Goal: Task Accomplishment & Management: Manage account settings

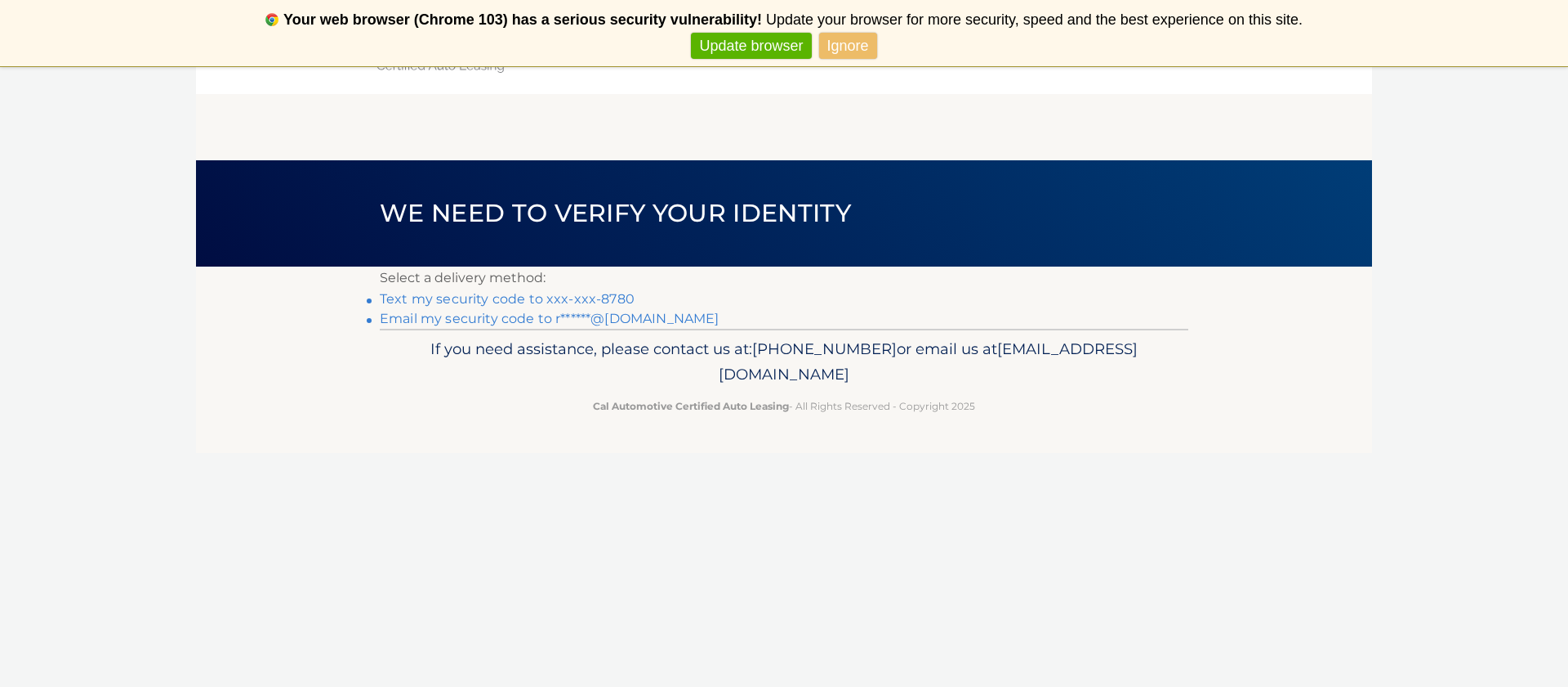
click at [832, 50] on link "Ignore" at bounding box center [847, 46] width 58 height 27
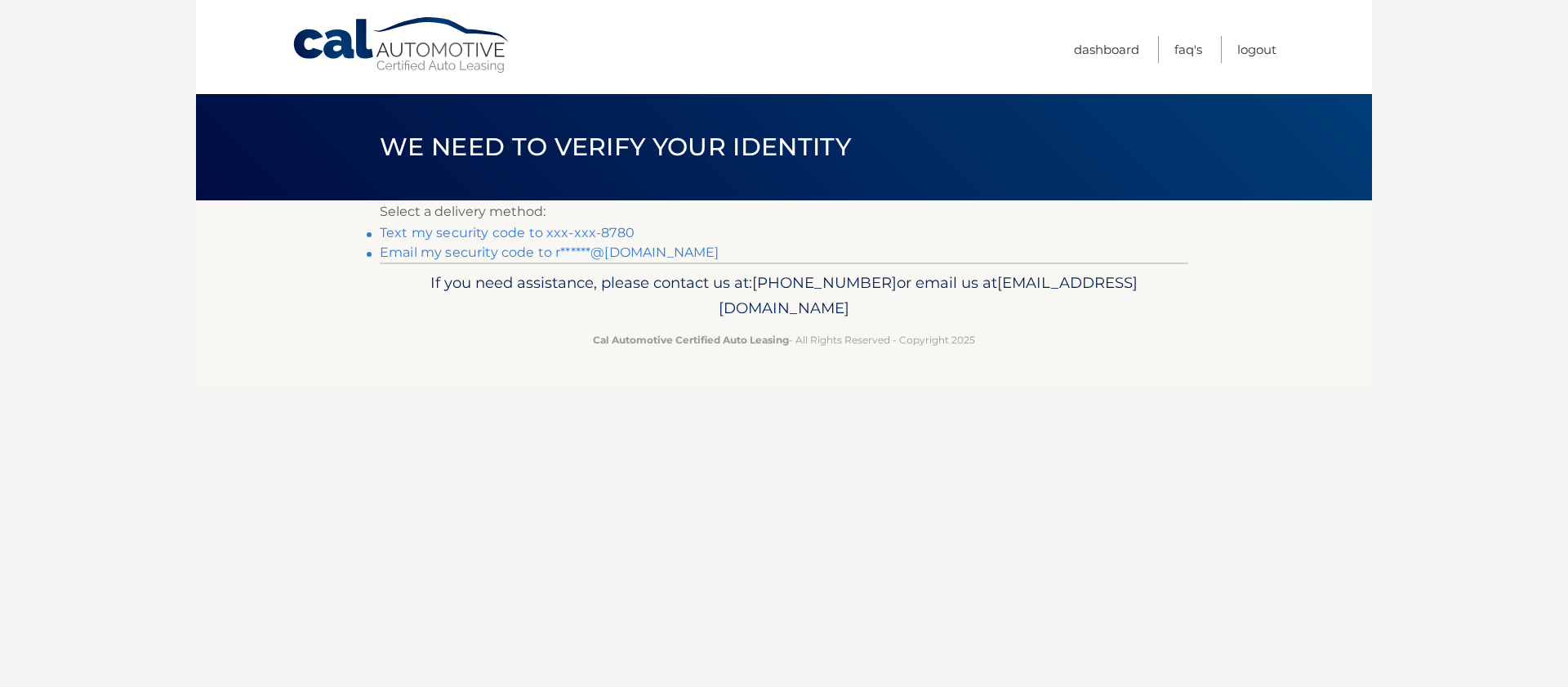
click at [484, 234] on link "Text my security code to xxx-xxx-8780" at bounding box center [507, 232] width 255 height 16
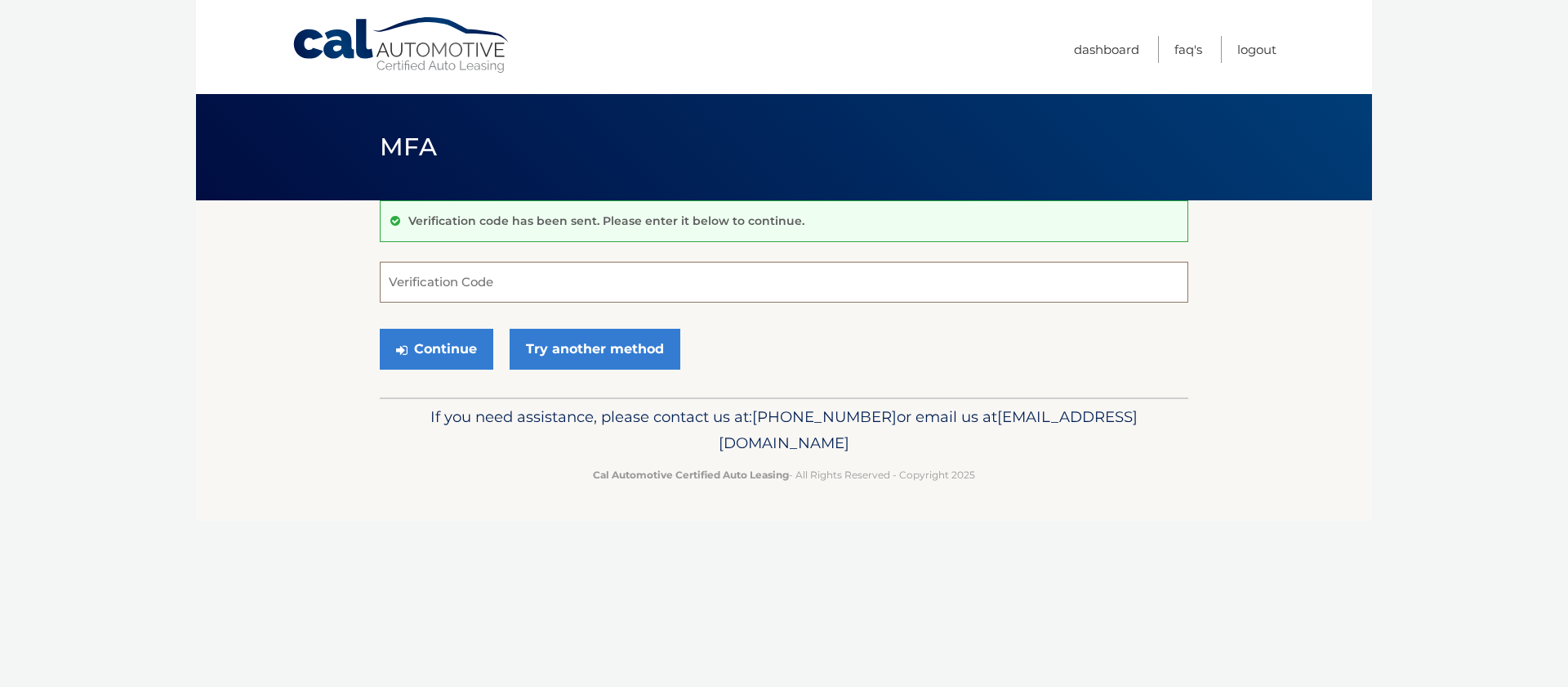
click at [426, 284] on input "Verification Code" at bounding box center [784, 282] width 809 height 41
click at [408, 281] on input "Verification Code" at bounding box center [784, 282] width 809 height 41
type input "080466"
click at [380, 328] on button "Continue" at bounding box center [437, 349] width 114 height 41
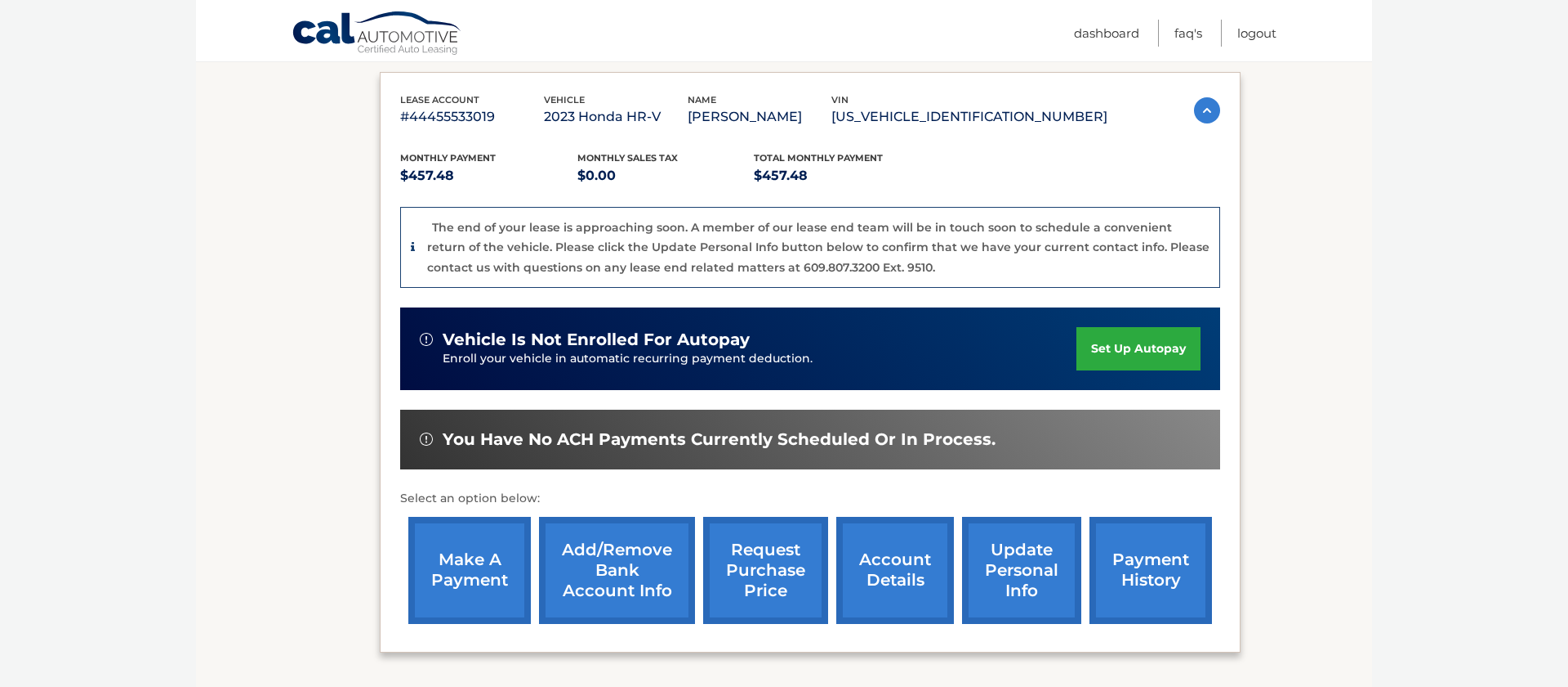
scroll to position [266, 0]
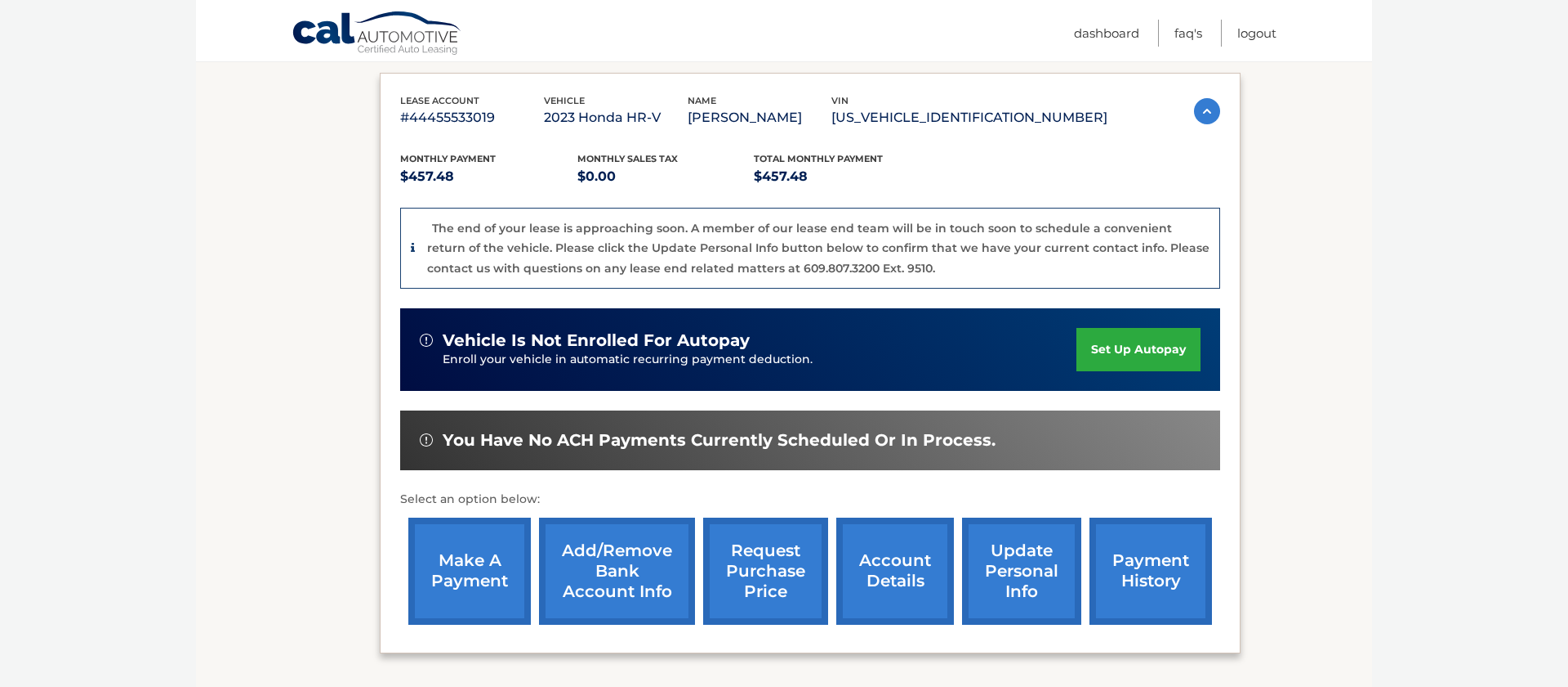
click at [767, 572] on link "request purchase price" at bounding box center [766, 570] width 125 height 107
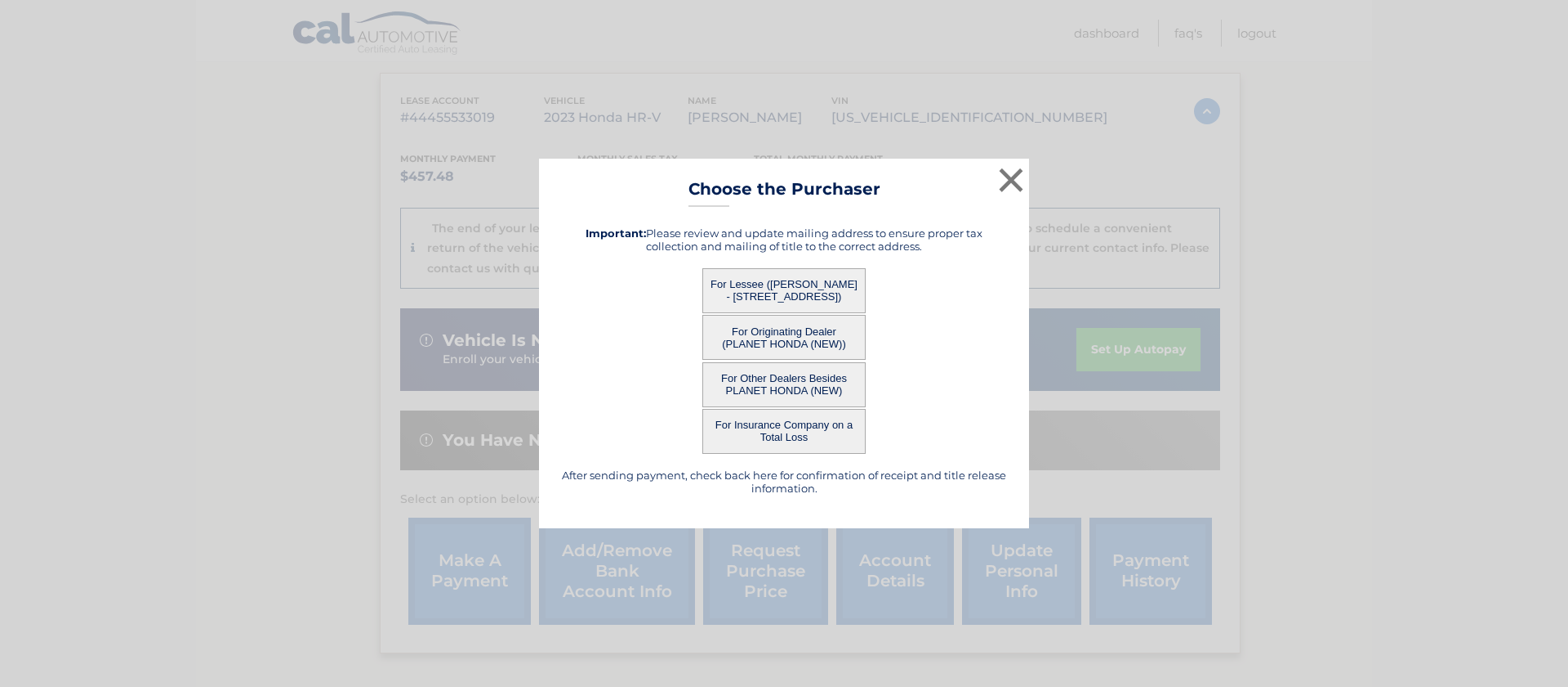
click at [794, 288] on button "For Lessee (ROBERTA MARSHALL - 5 University Ct, , South Orange, NJ 07079)" at bounding box center [784, 291] width 164 height 45
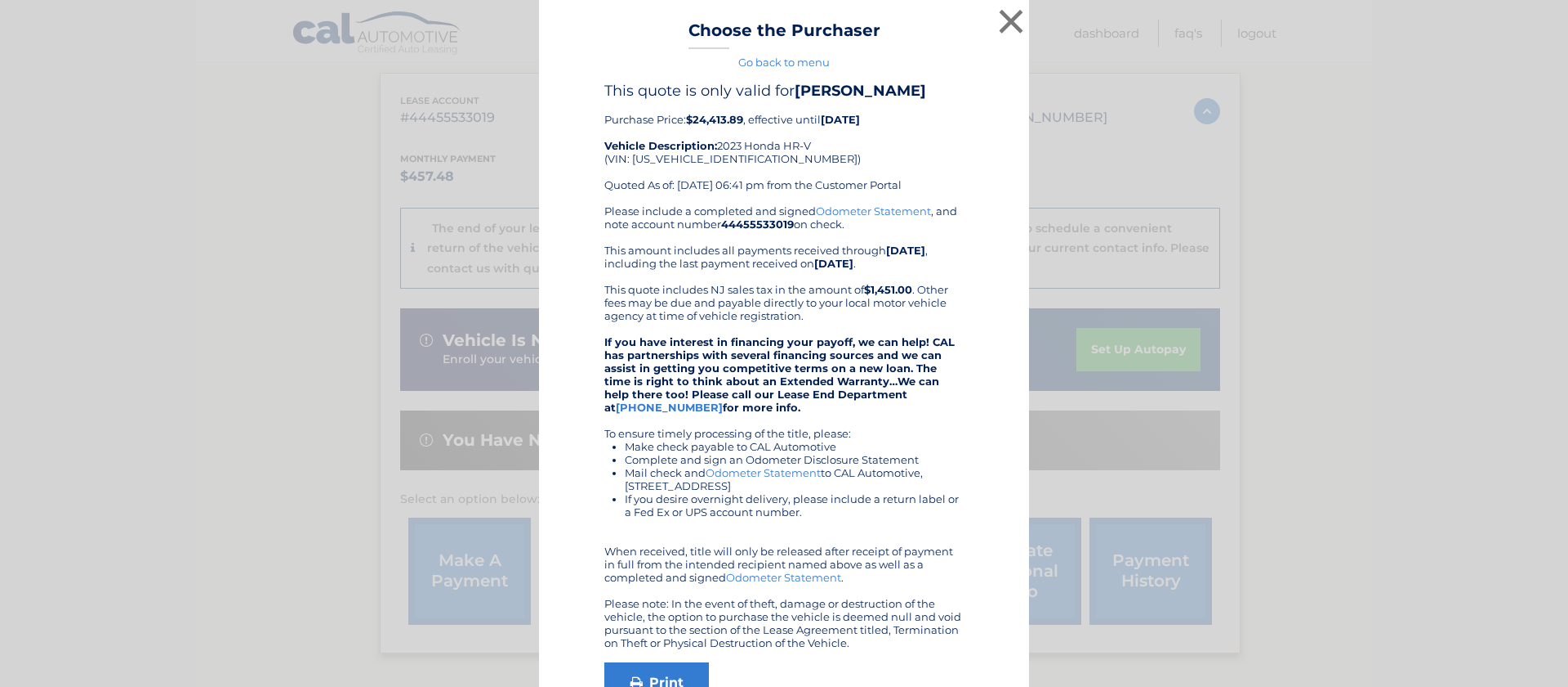
click at [822, 303] on div "× Choose the Purchaser Go back to menu After sending payment, check back here f…" at bounding box center [784, 396] width 490 height 792
click at [1004, 25] on button "×" at bounding box center [1011, 21] width 32 height 32
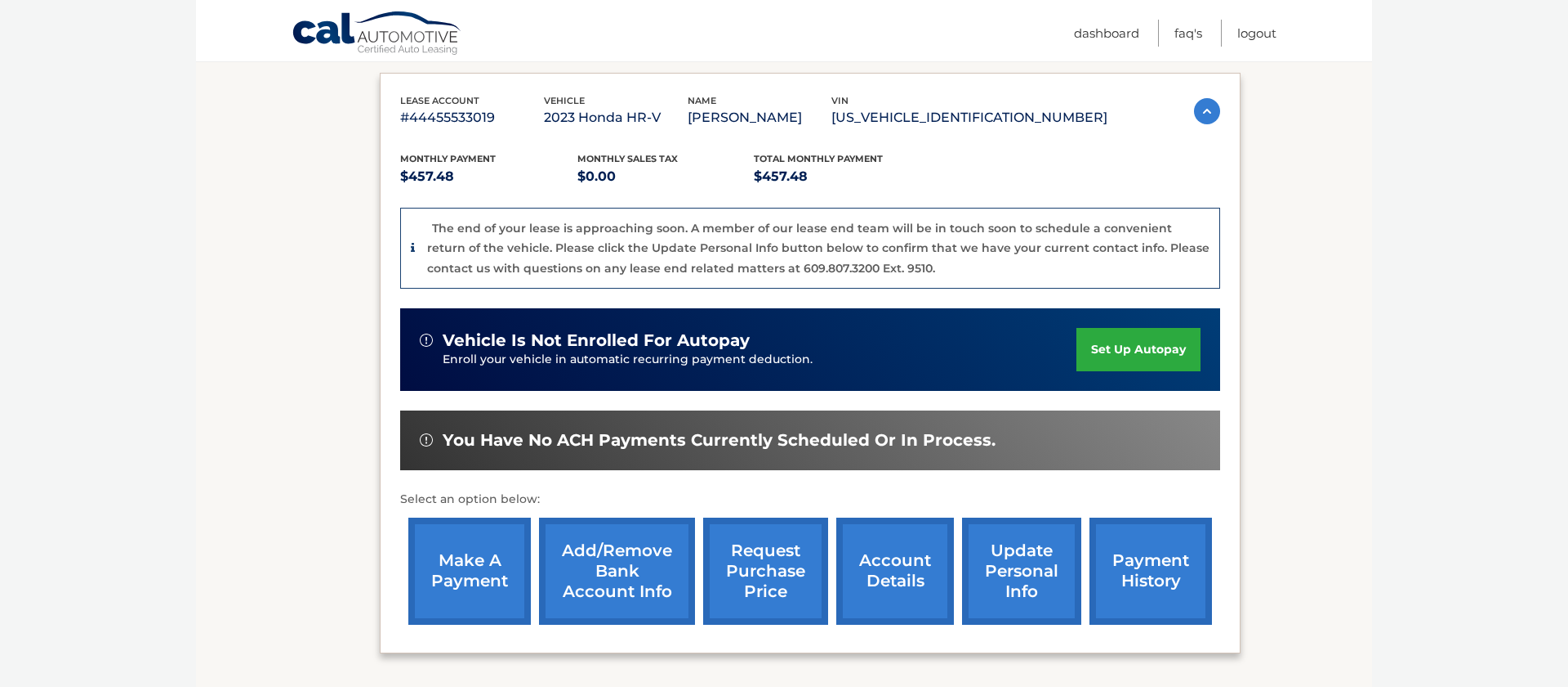
click at [461, 585] on link "make a payment" at bounding box center [469, 570] width 122 height 107
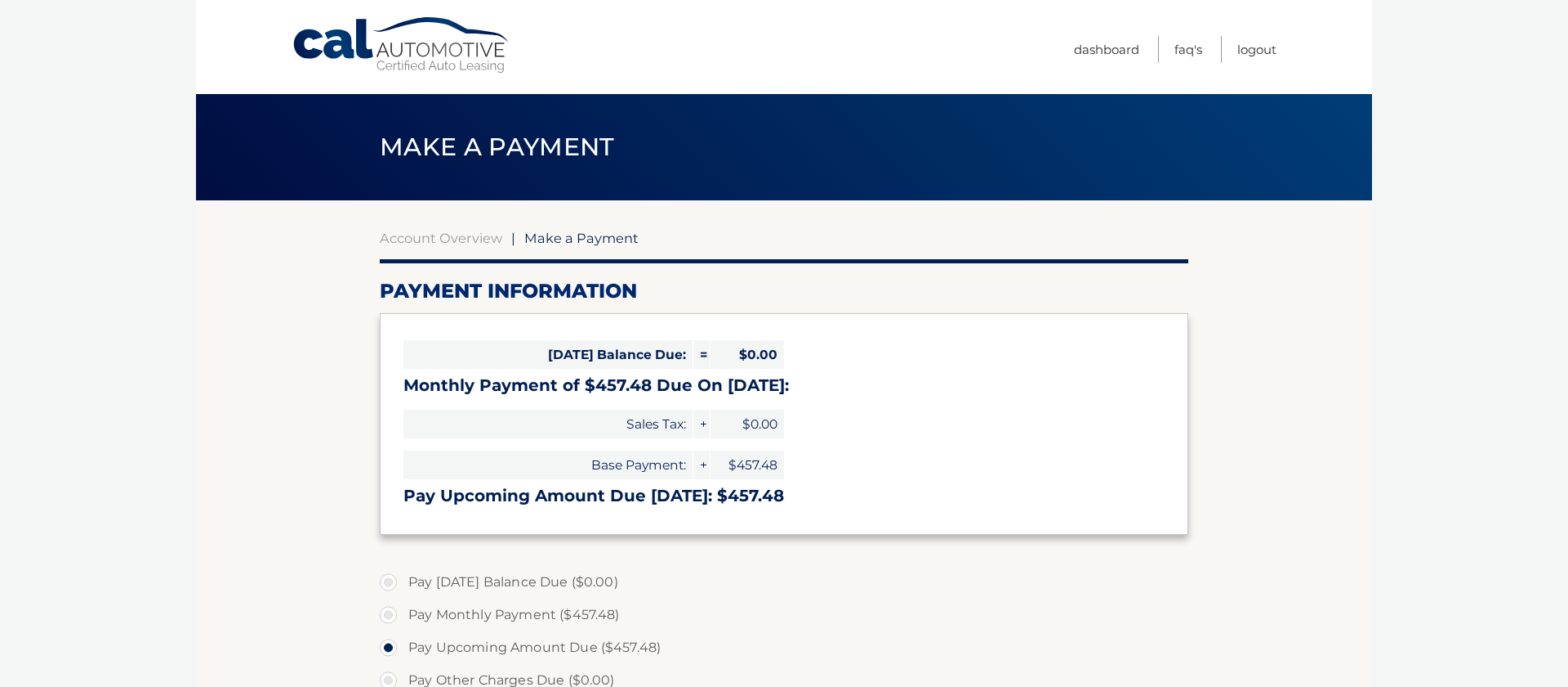
select select "YTcwMmY5NjQtY2JlNy00ZTY4LTg2ZWYtNTZkY2I2NmNkOWI1"
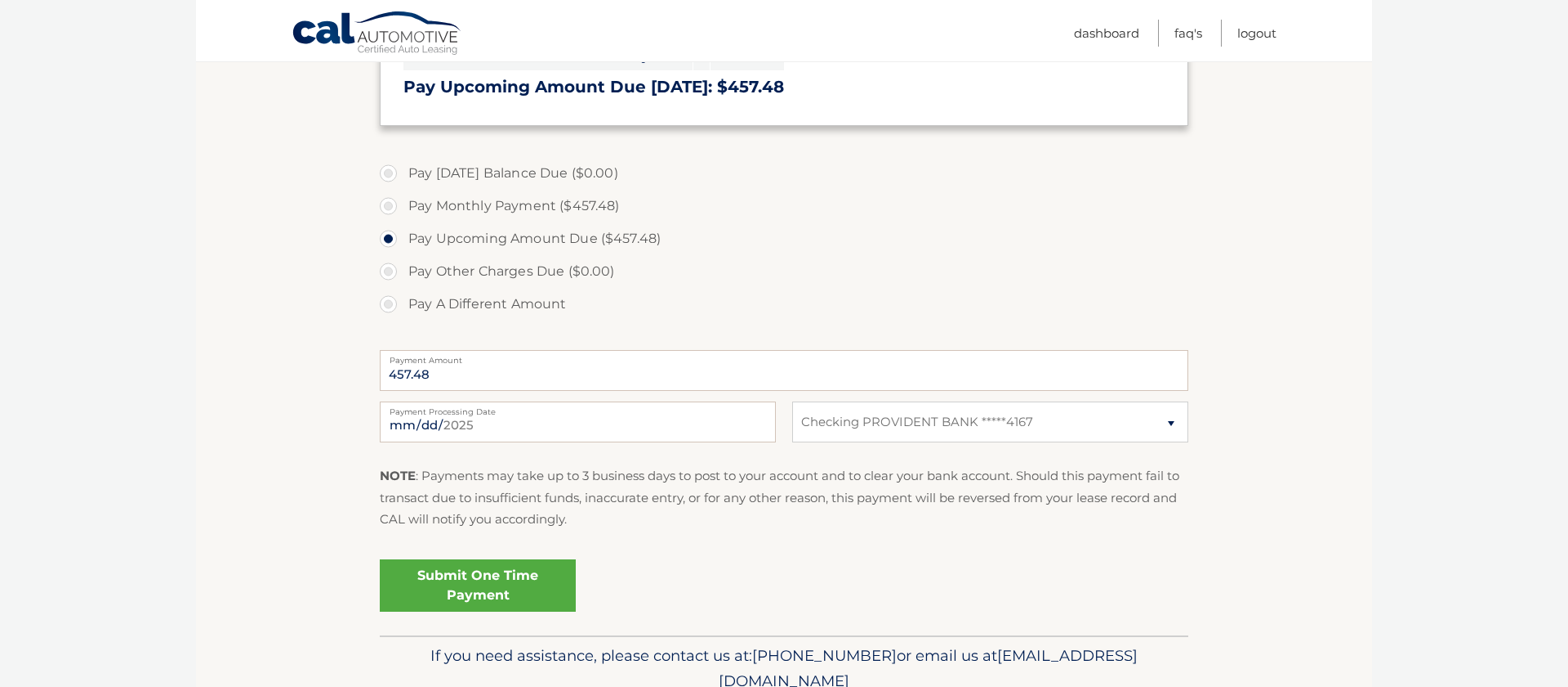
scroll to position [481, 0]
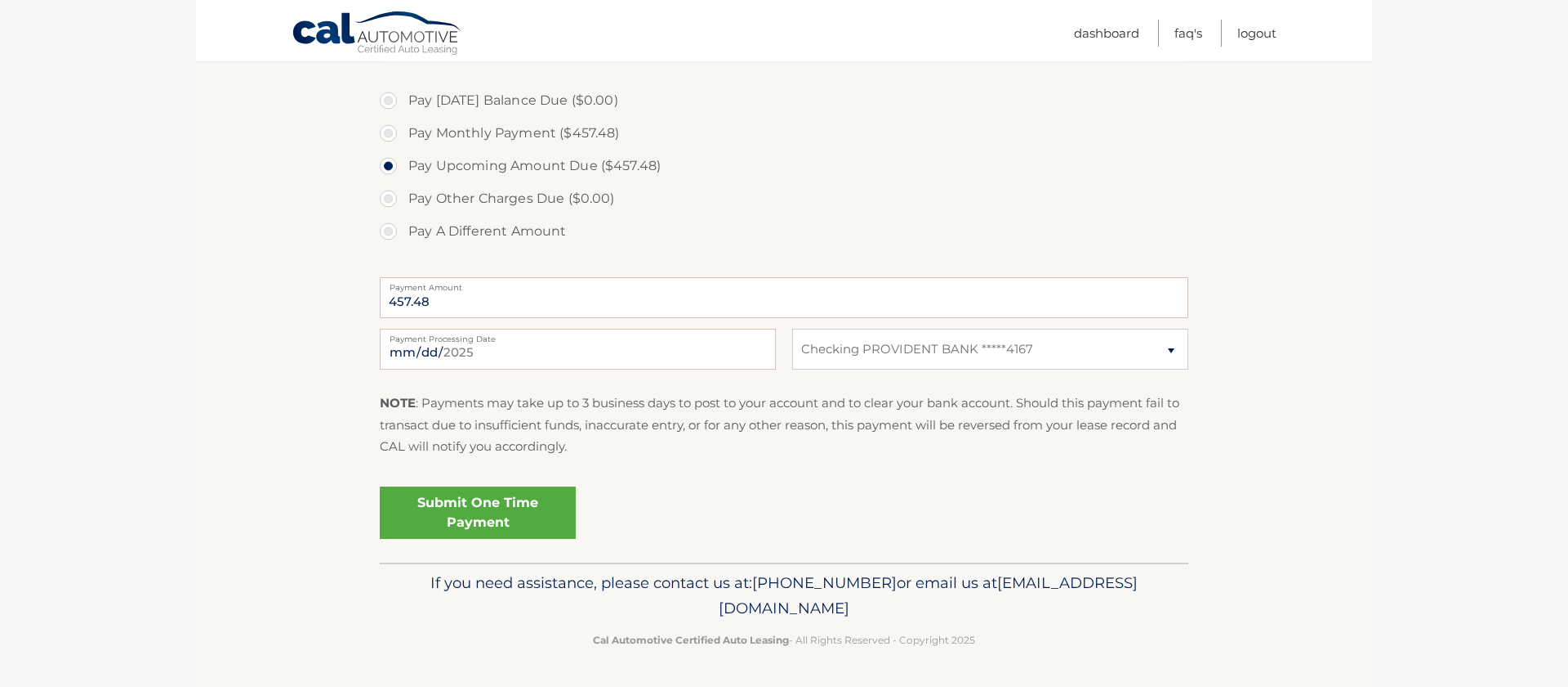
click at [495, 515] on link "Submit One Time Payment" at bounding box center [478, 512] width 196 height 52
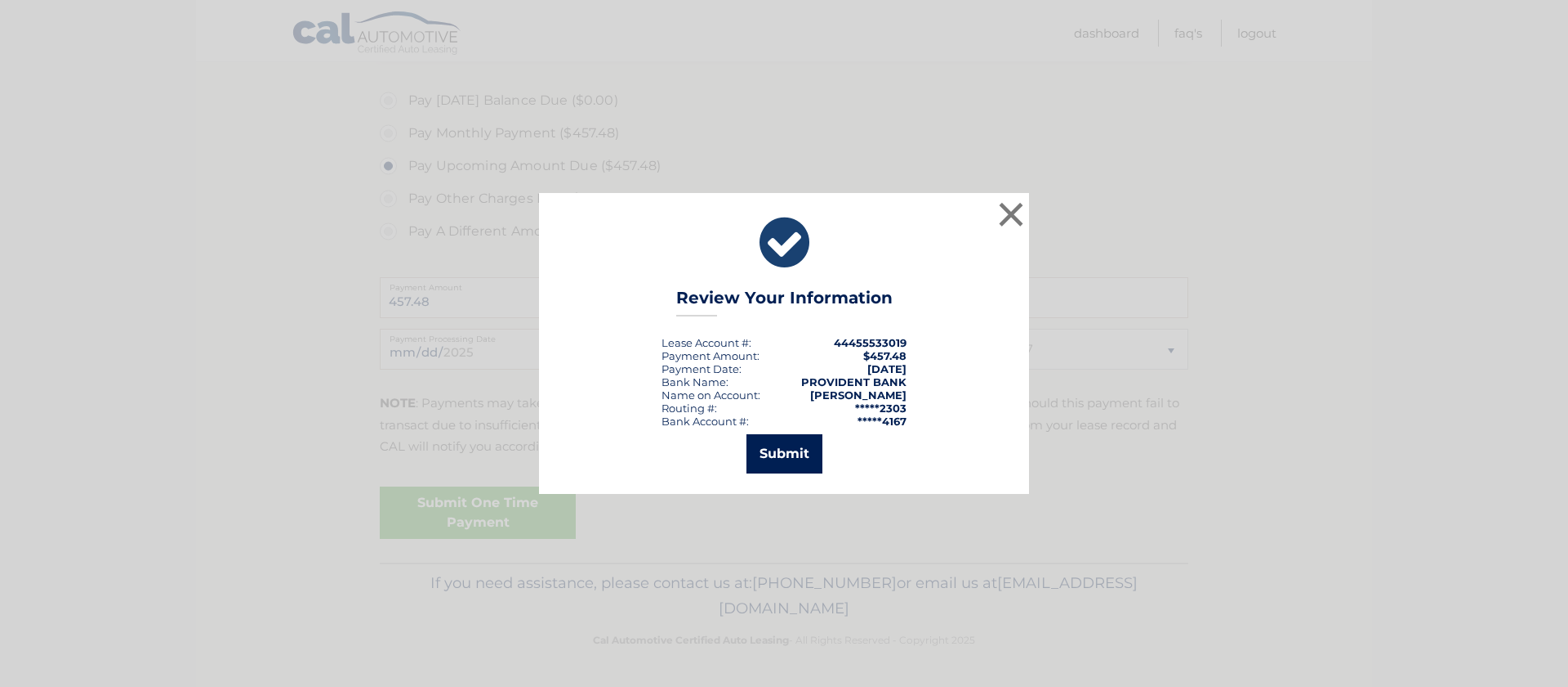
click at [779, 465] on button "Submit" at bounding box center [784, 454] width 76 height 39
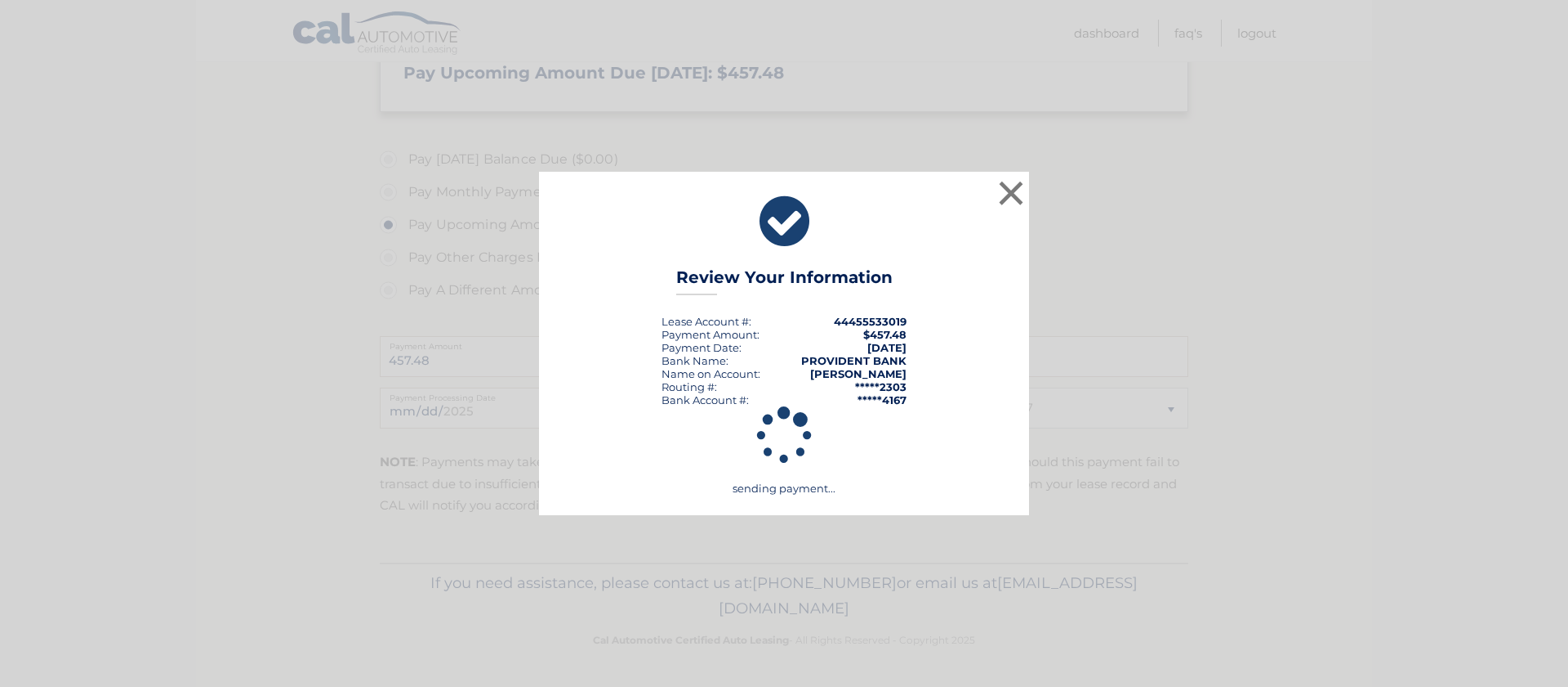
scroll to position [422, 0]
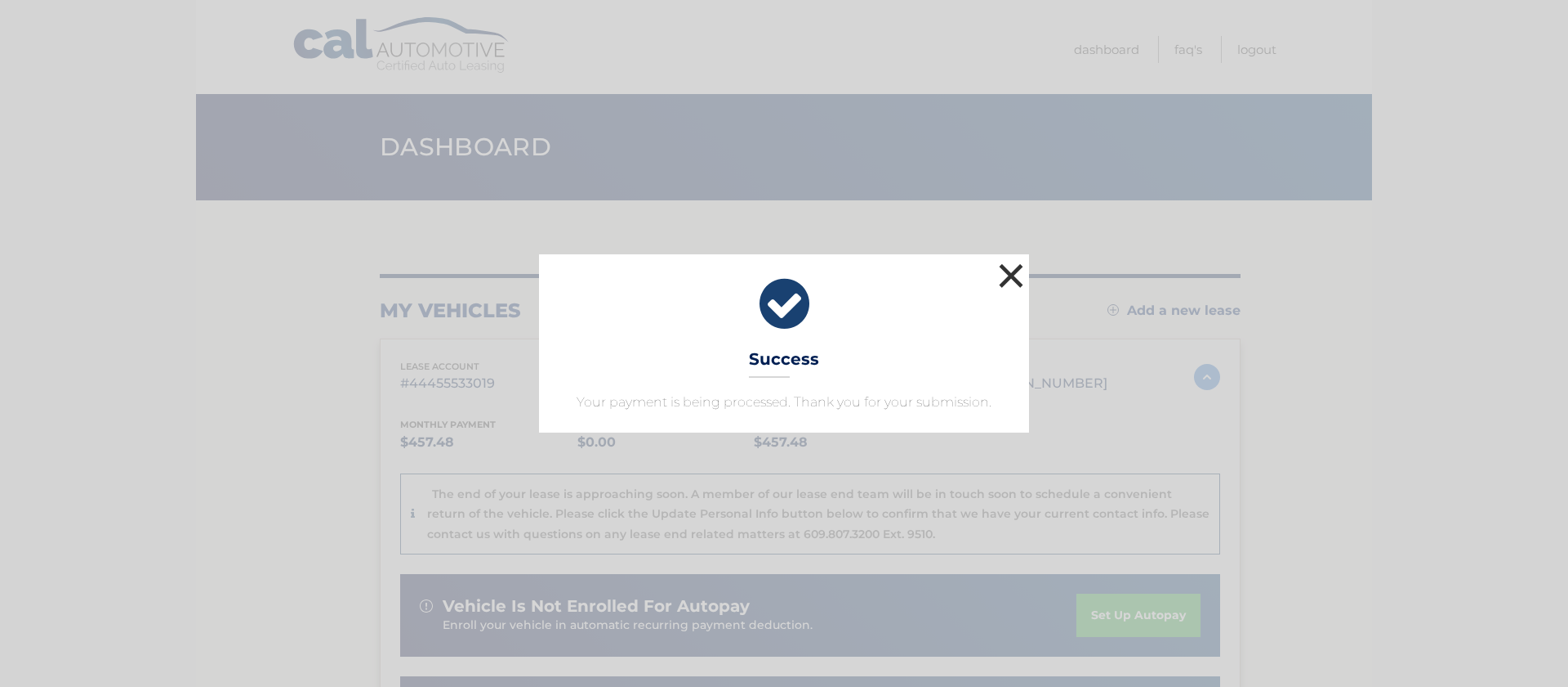
click at [1010, 276] on button "×" at bounding box center [1011, 274] width 32 height 32
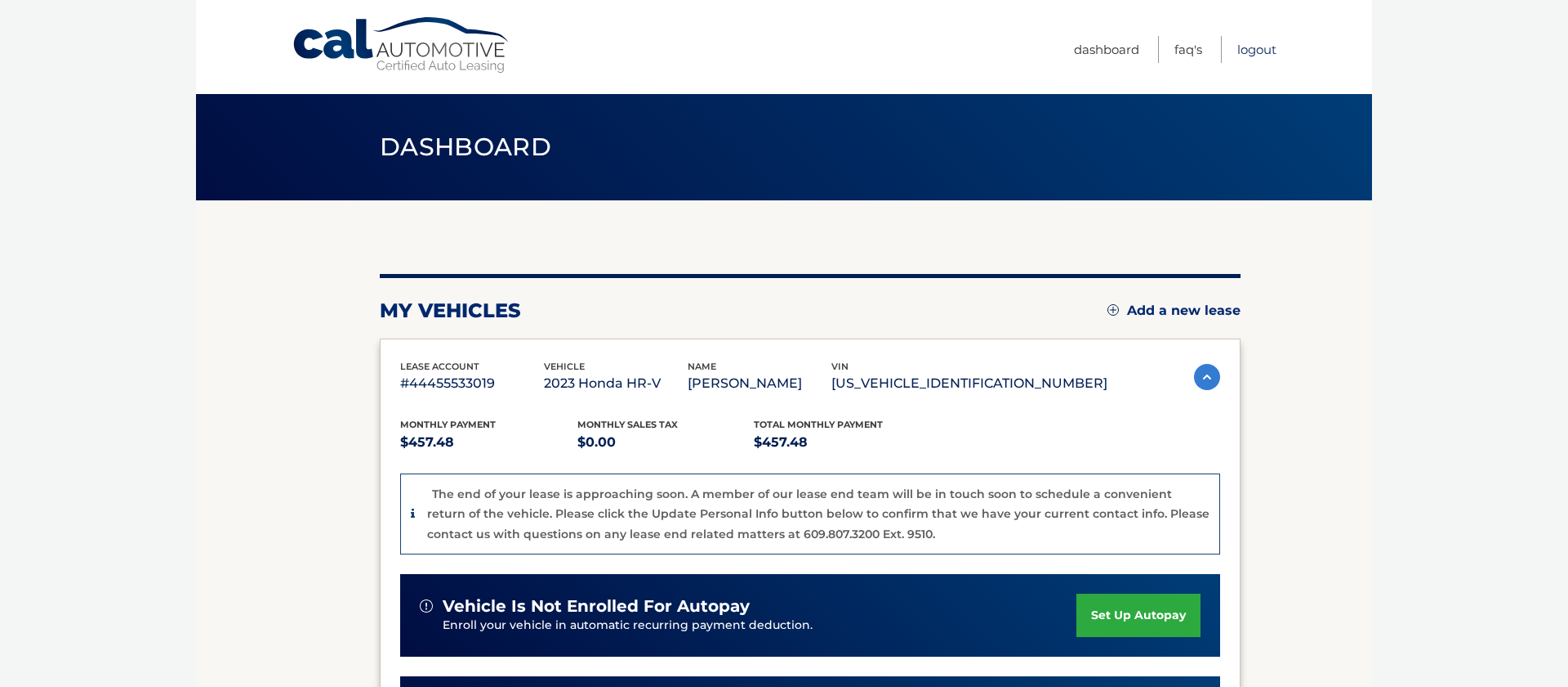
click at [1257, 45] on link "Logout" at bounding box center [1257, 50] width 39 height 27
